Goal: Task Accomplishment & Management: Manage account settings

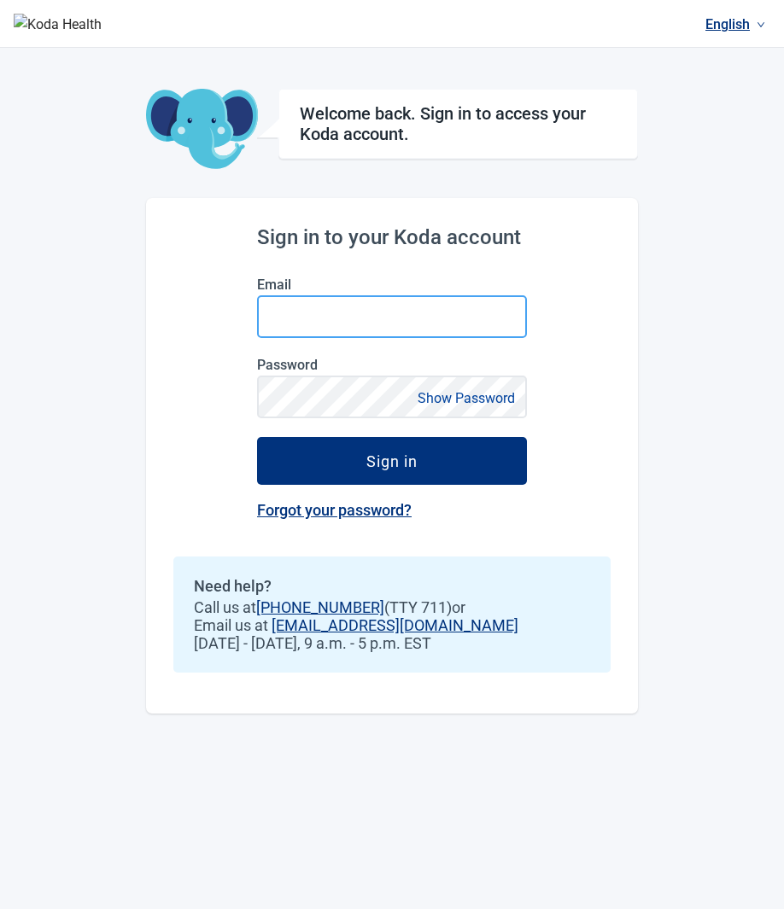
click at [433, 301] on input "Email" at bounding box center [392, 316] width 270 height 43
type input "**********"
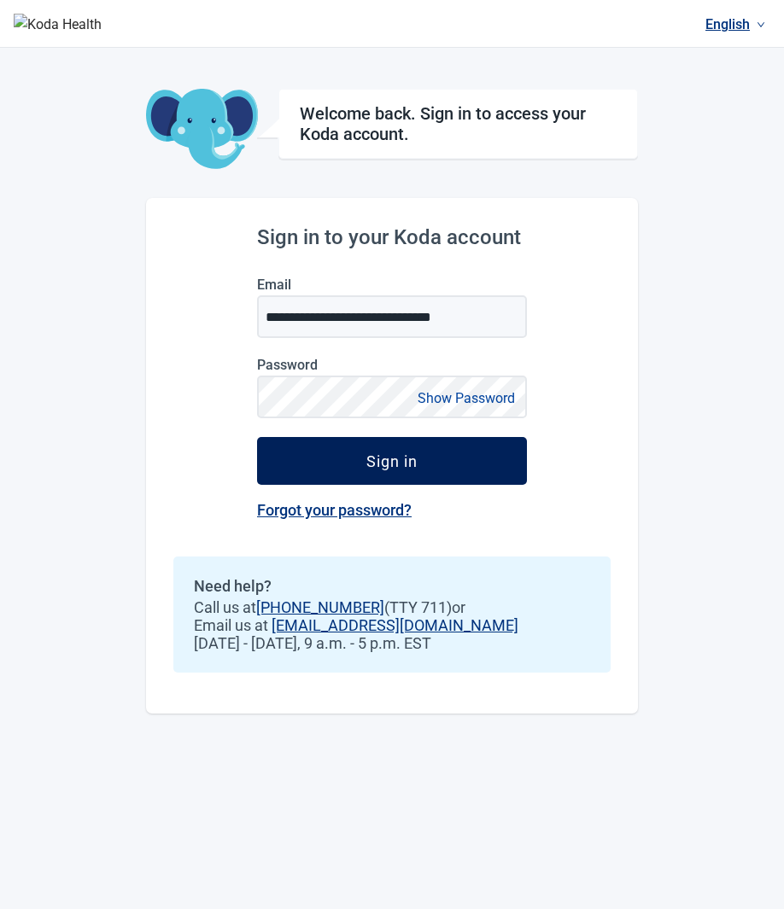
click at [321, 481] on button "Sign in" at bounding box center [392, 461] width 270 height 48
